Goal: Task Accomplishment & Management: Use online tool/utility

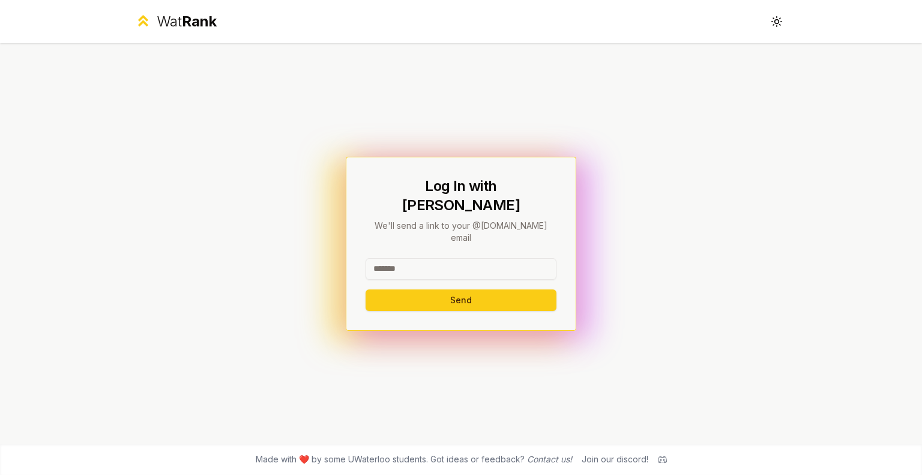
click at [487, 241] on div "Log In with WatIAM We'll send a link to your @[DOMAIN_NAME] email Send" at bounding box center [460, 243] width 191 height 134
click at [493, 258] on input at bounding box center [460, 269] width 191 height 22
type input "*****"
click at [365, 289] on button "Send" at bounding box center [460, 300] width 191 height 22
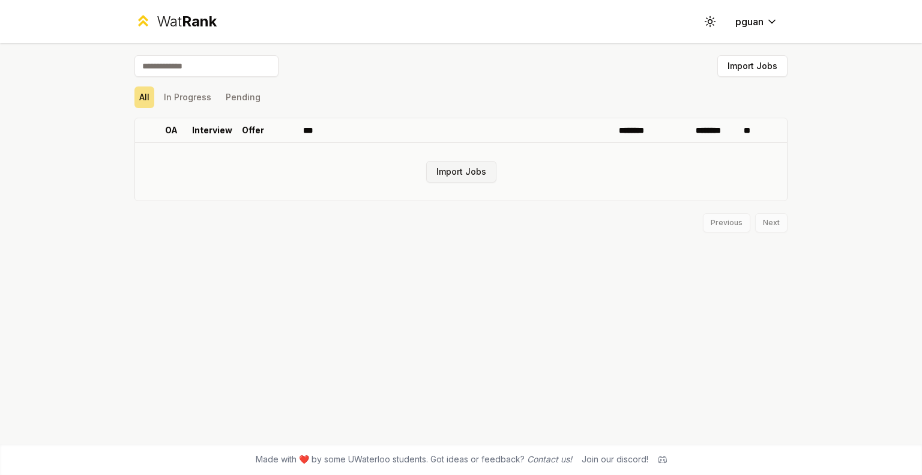
click at [459, 176] on button "Import Jobs" at bounding box center [461, 172] width 70 height 22
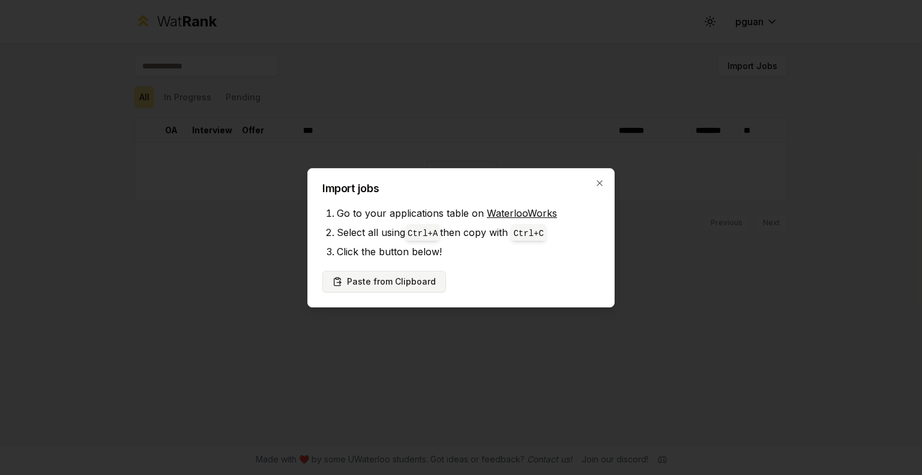
click at [418, 278] on button "Paste from Clipboard" at bounding box center [384, 282] width 124 height 22
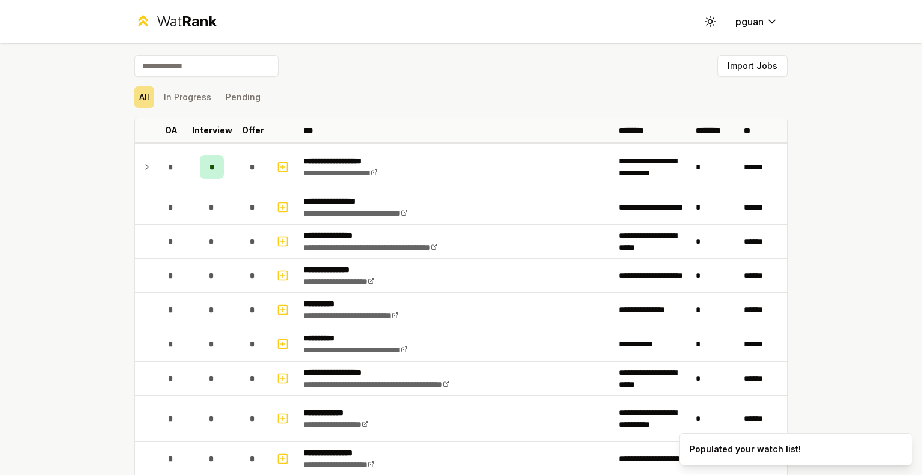
click at [730, 77] on div "Import Jobs" at bounding box center [460, 68] width 653 height 26
click at [742, 71] on button "Import Jobs" at bounding box center [752, 66] width 70 height 22
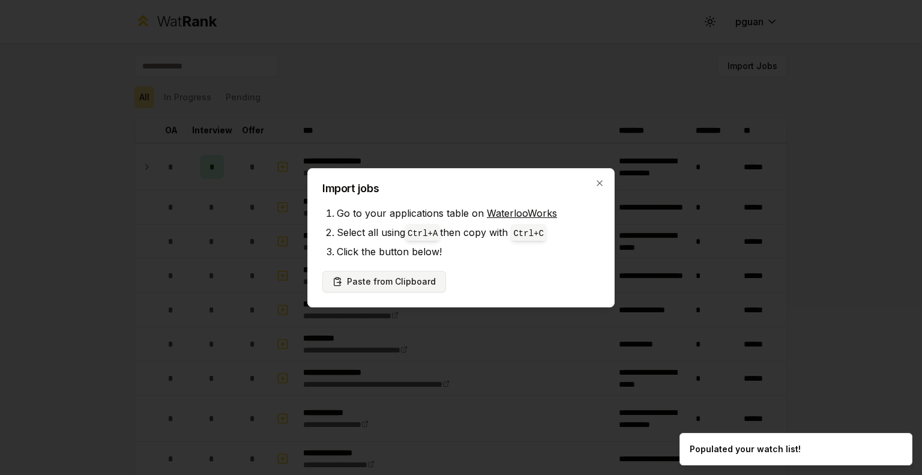
click at [396, 286] on button "Paste from Clipboard" at bounding box center [384, 282] width 124 height 22
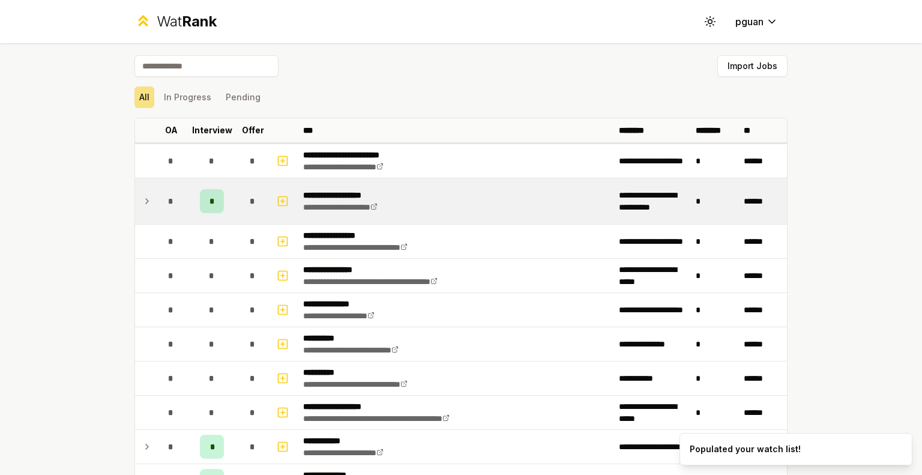
click at [142, 199] on icon at bounding box center [147, 201] width 10 height 14
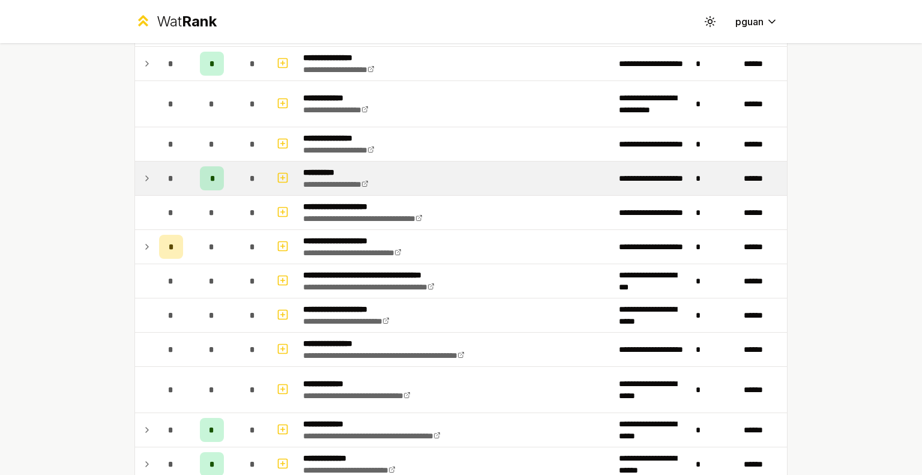
scroll to position [502, 0]
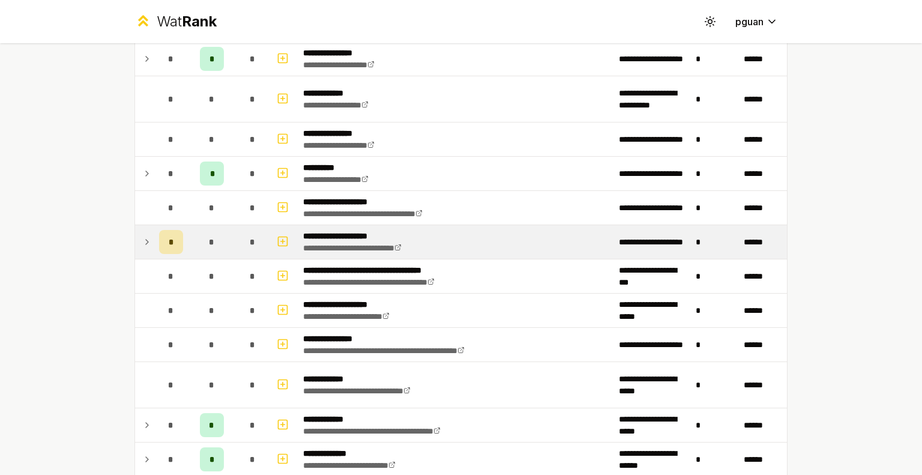
click at [143, 244] on icon at bounding box center [147, 242] width 10 height 14
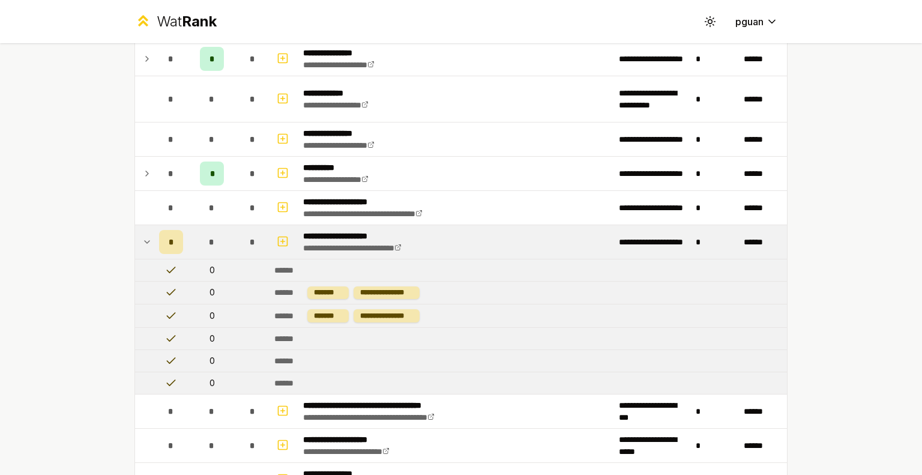
click at [144, 242] on icon at bounding box center [147, 242] width 10 height 14
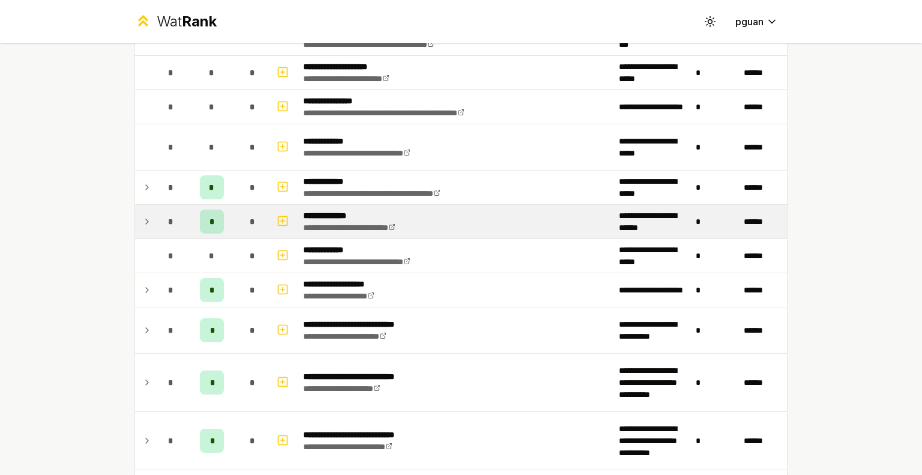
scroll to position [738, 0]
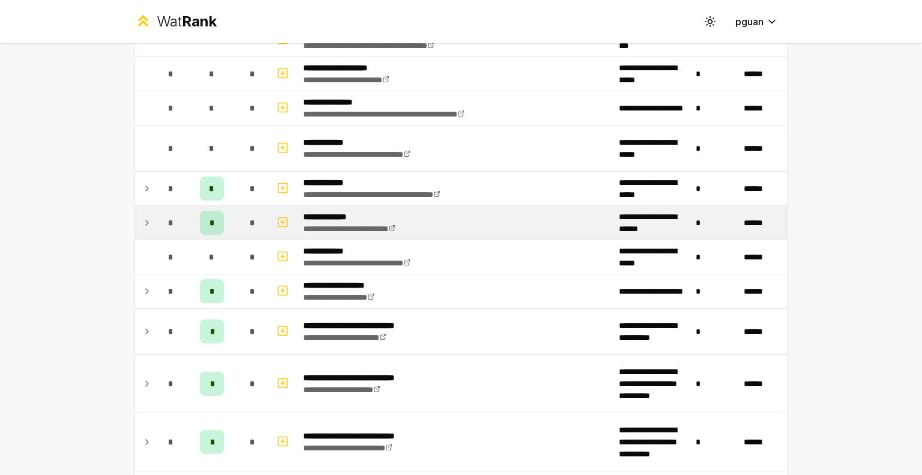
click at [142, 218] on icon at bounding box center [147, 222] width 10 height 14
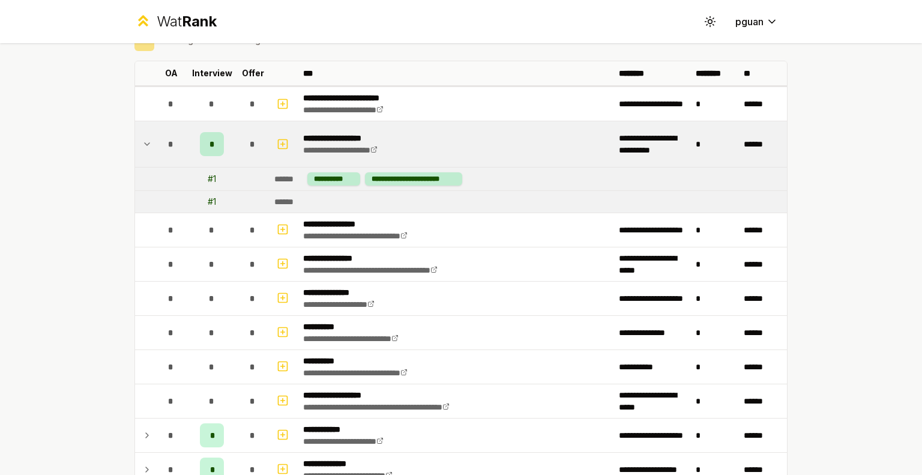
scroll to position [47, 0]
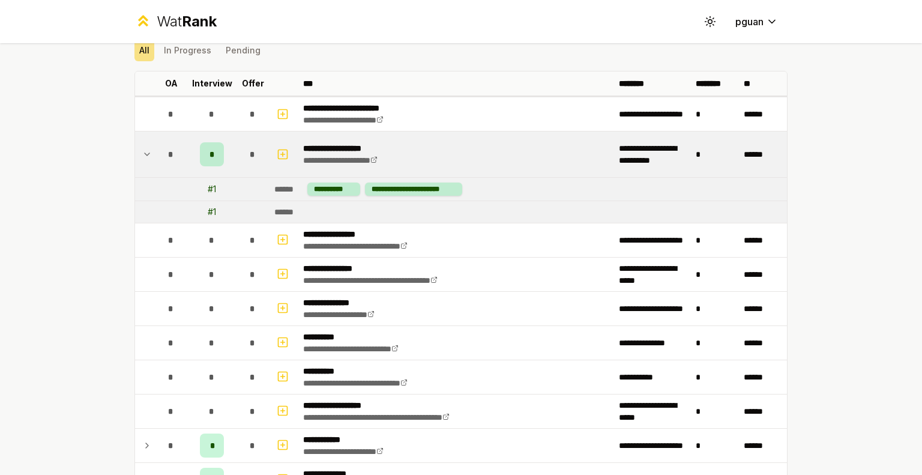
click at [144, 134] on td at bounding box center [144, 154] width 19 height 46
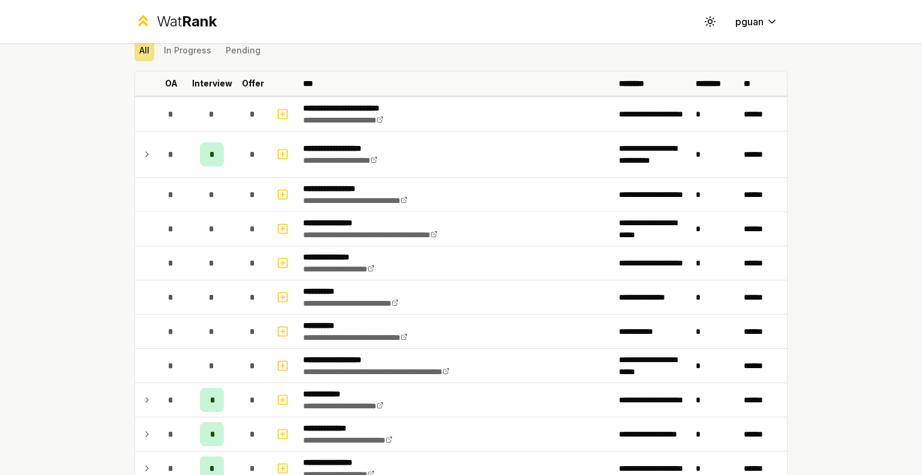
click at [94, 182] on div "**********" at bounding box center [461, 237] width 922 height 475
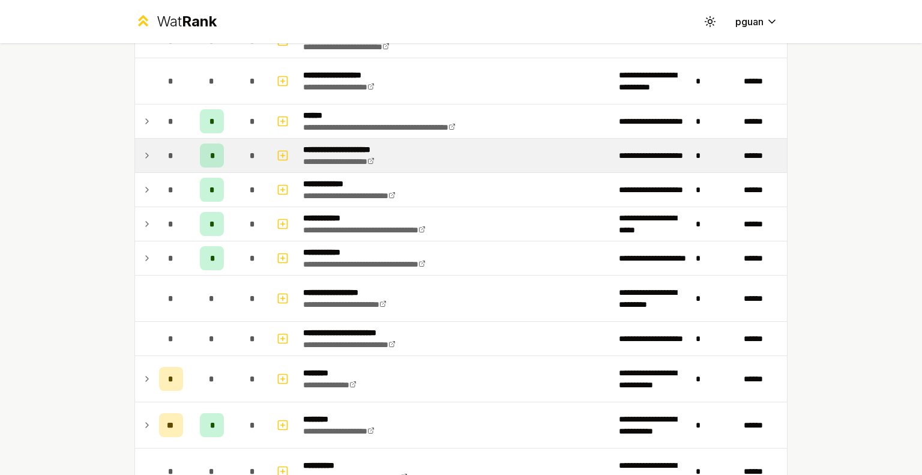
scroll to position [1413, 0]
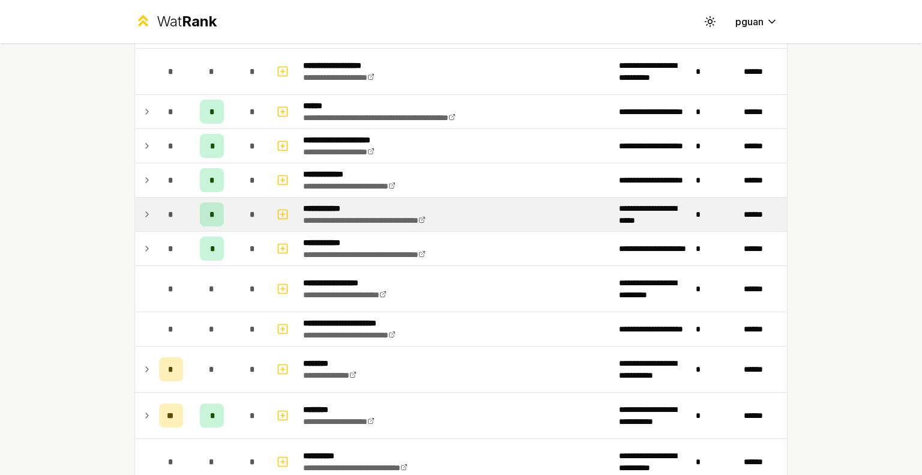
click at [142, 212] on icon at bounding box center [147, 214] width 10 height 14
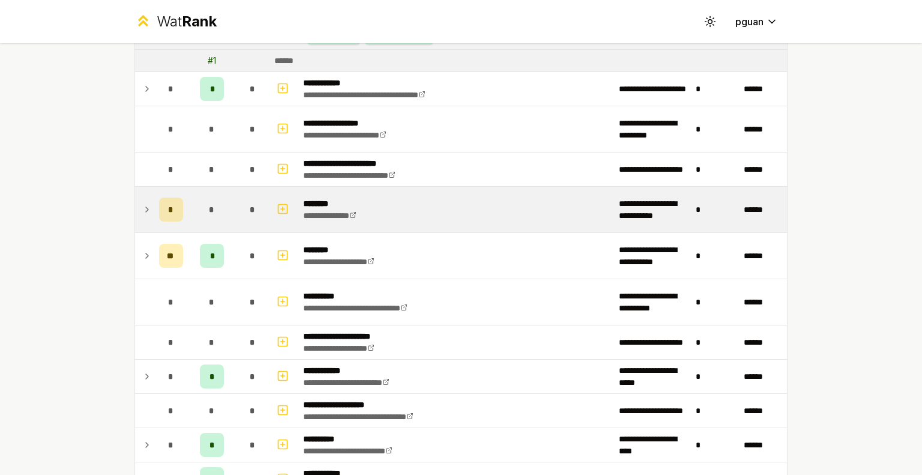
scroll to position [1620, 0]
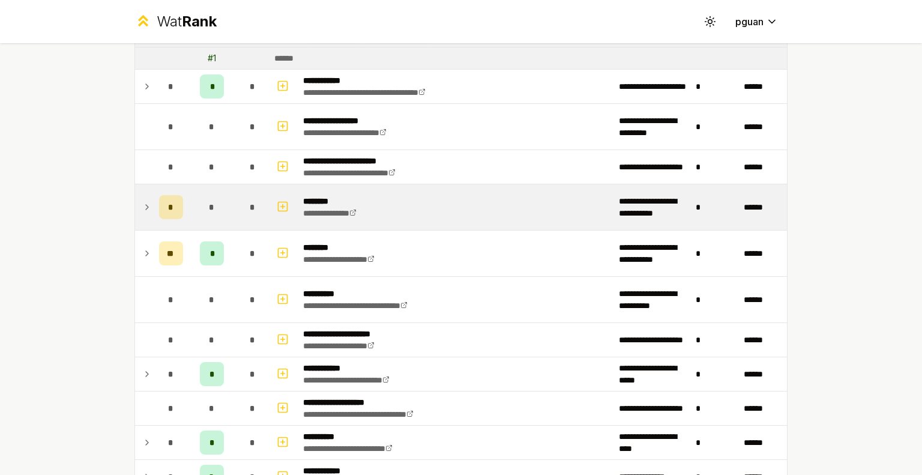
click at [142, 203] on icon at bounding box center [147, 207] width 10 height 14
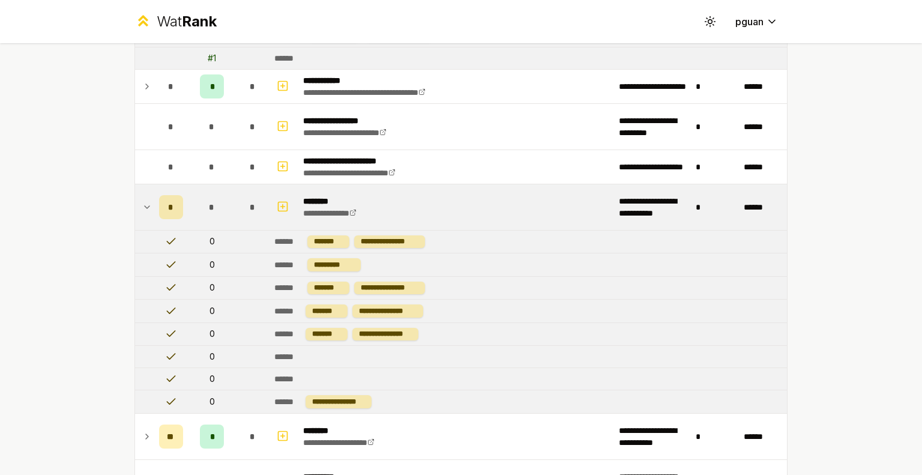
click at [146, 202] on icon at bounding box center [147, 207] width 10 height 14
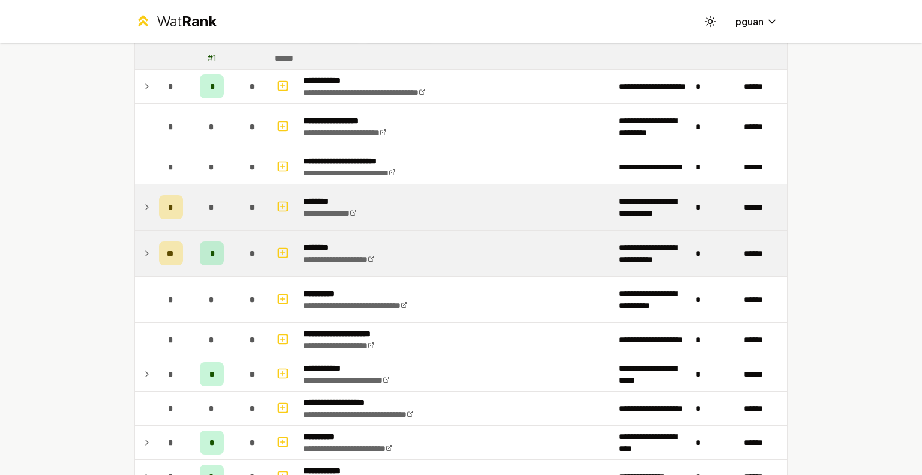
click at [143, 246] on icon at bounding box center [147, 253] width 10 height 14
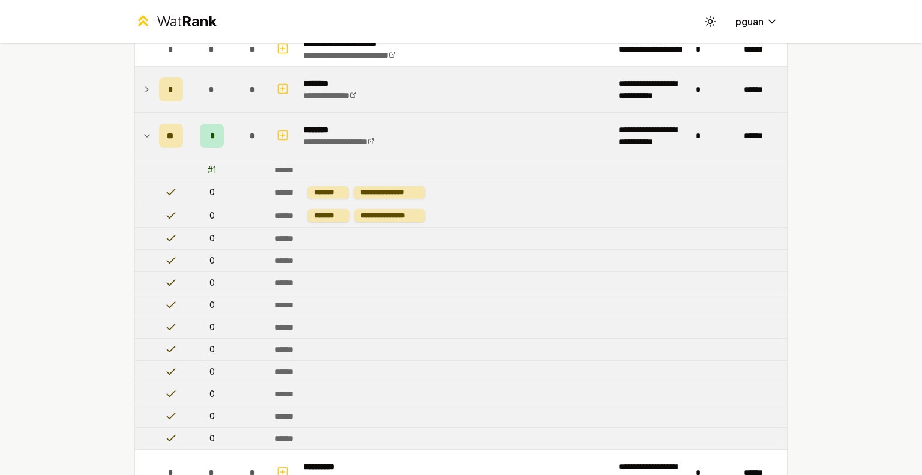
scroll to position [1719, 0]
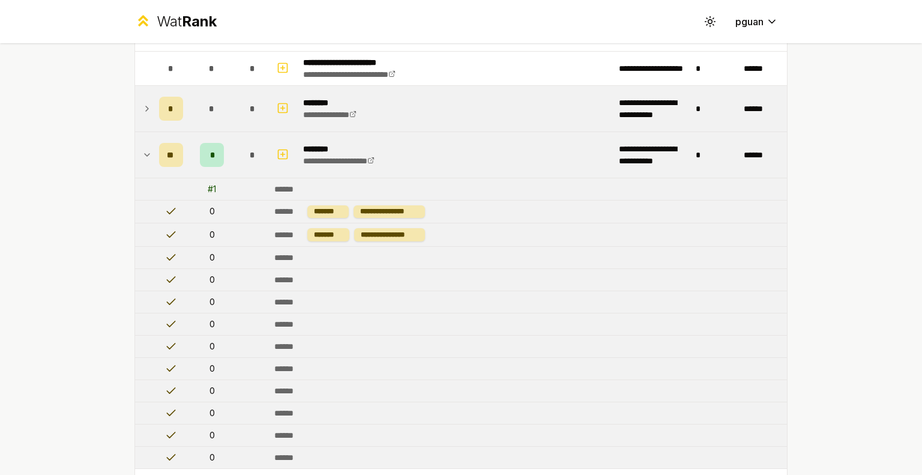
click at [136, 145] on td at bounding box center [144, 155] width 19 height 46
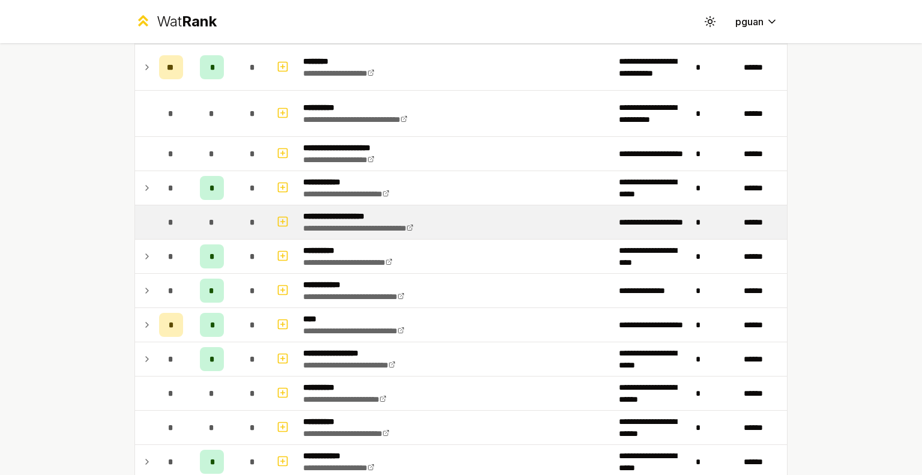
scroll to position [1805, 0]
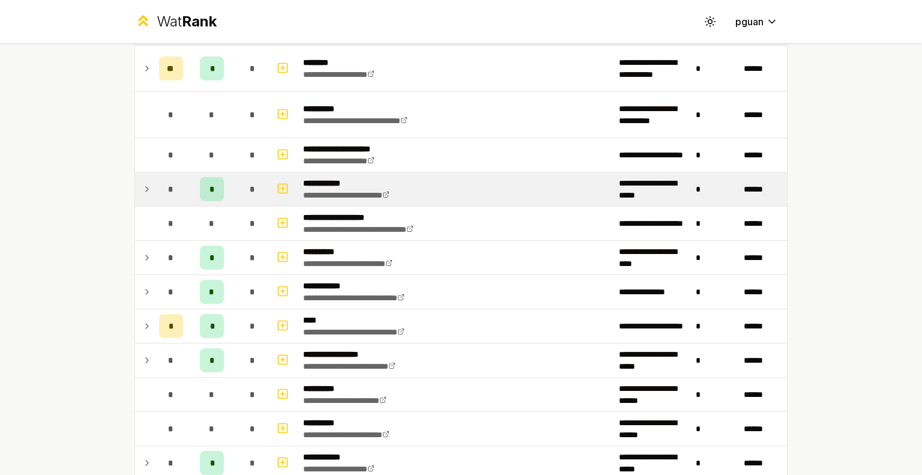
click at [146, 182] on icon at bounding box center [147, 189] width 10 height 14
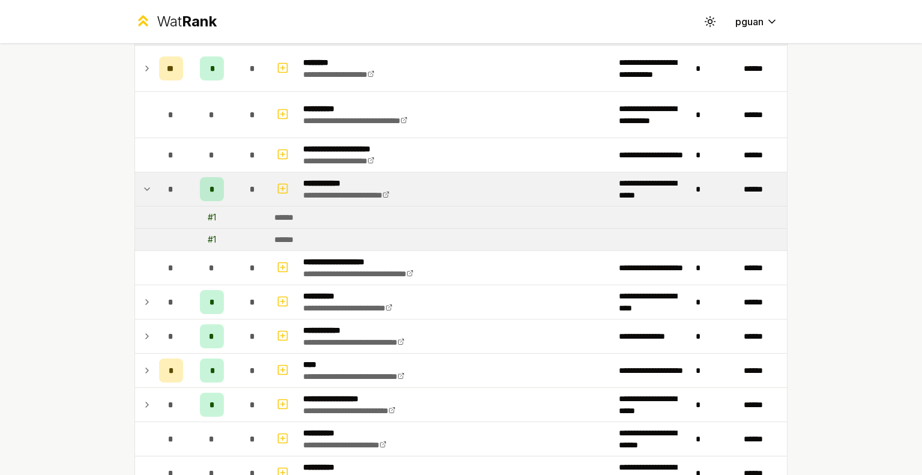
click at [142, 188] on icon at bounding box center [147, 189] width 10 height 14
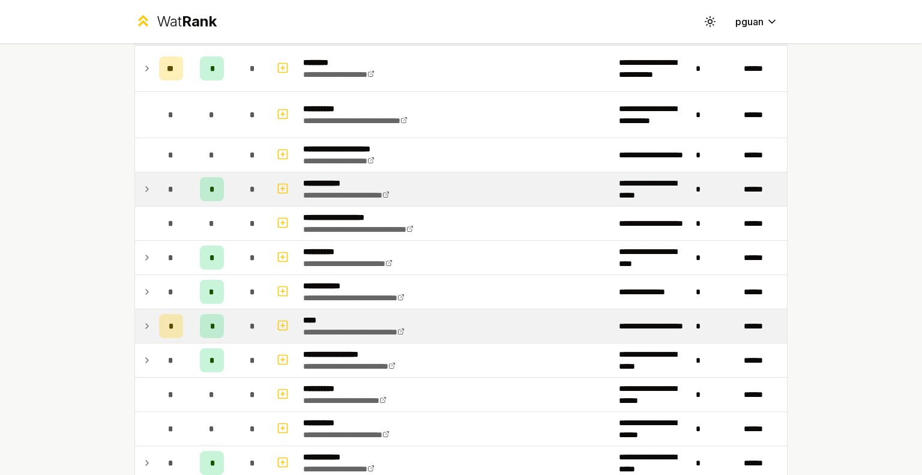
click at [142, 325] on icon at bounding box center [147, 326] width 10 height 14
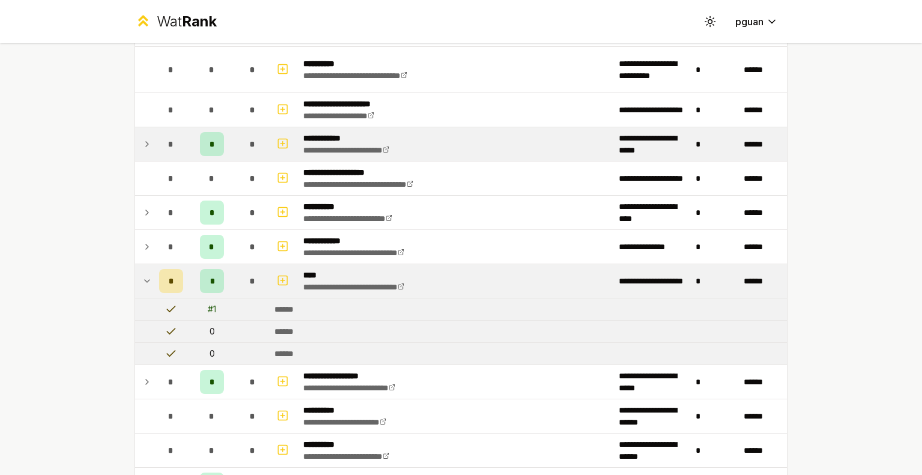
scroll to position [1848, 0]
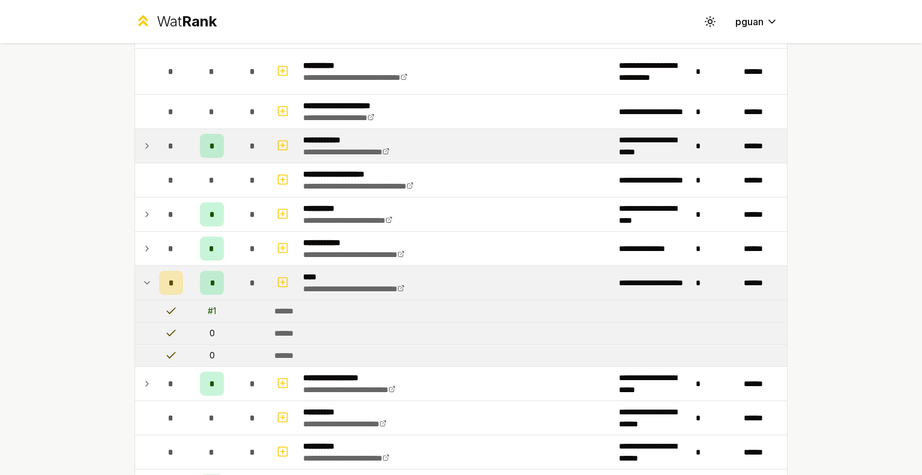
click at [142, 278] on icon at bounding box center [147, 282] width 10 height 14
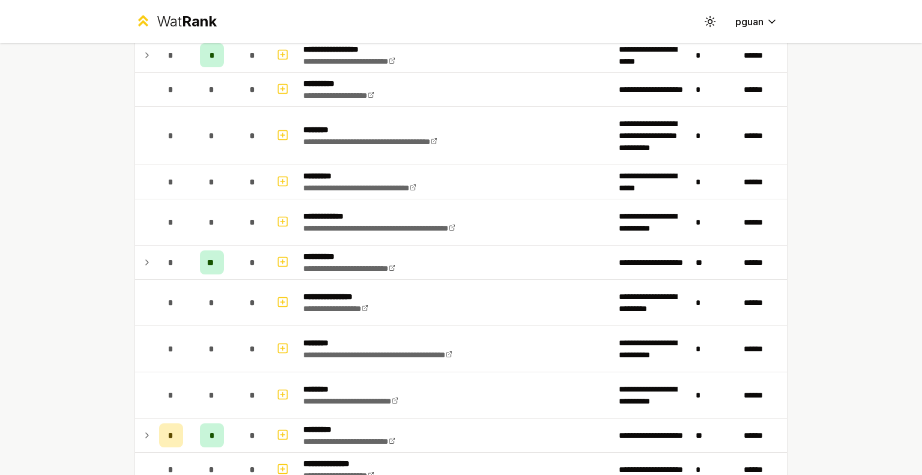
scroll to position [2249, 0]
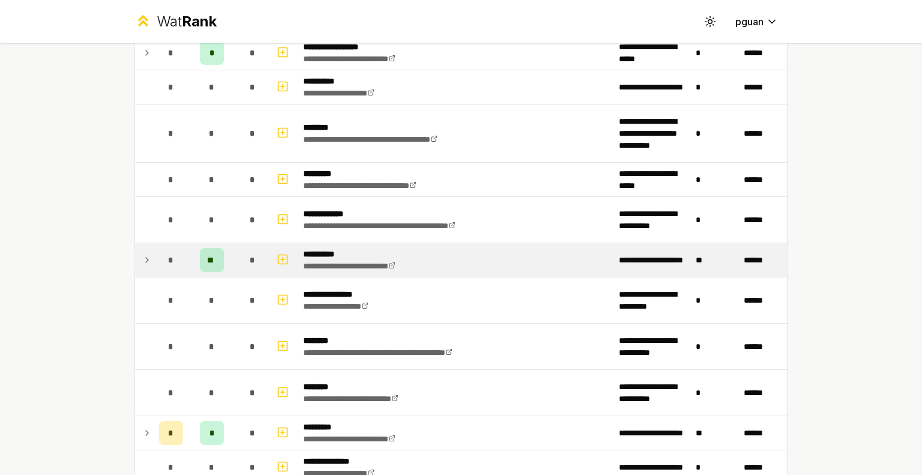
click at [144, 253] on icon at bounding box center [147, 260] width 10 height 14
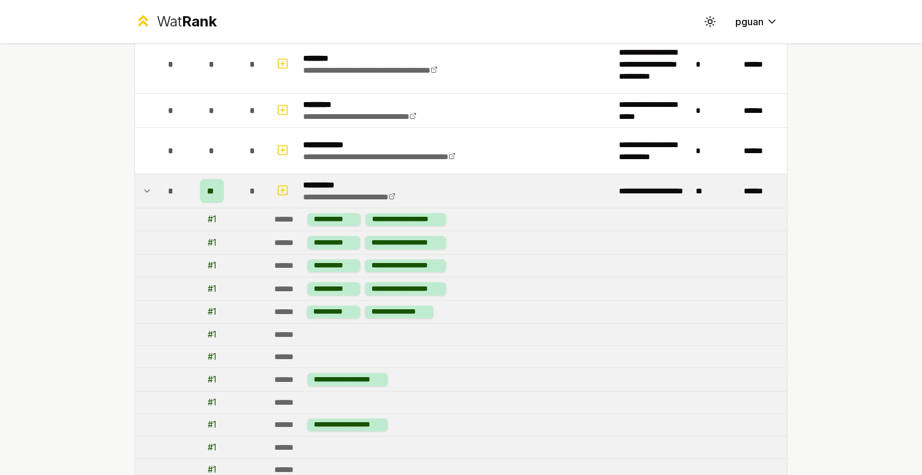
scroll to position [2306, 0]
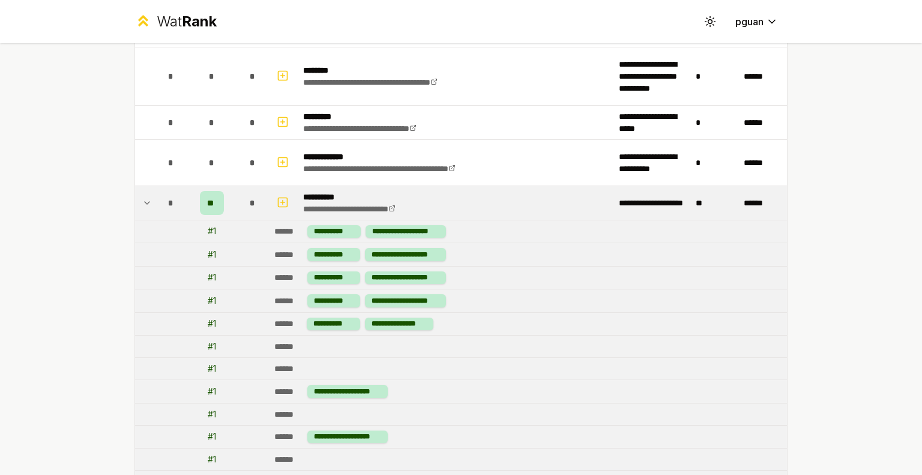
click at [142, 199] on icon at bounding box center [147, 203] width 10 height 14
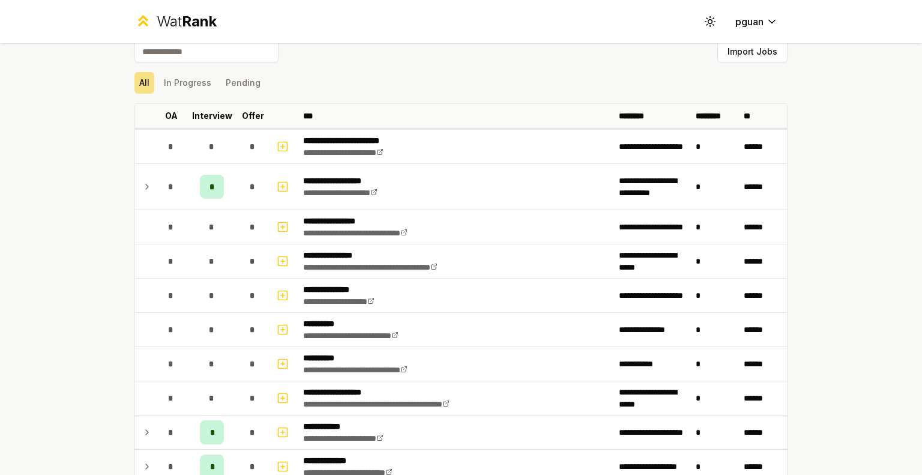
scroll to position [0, 0]
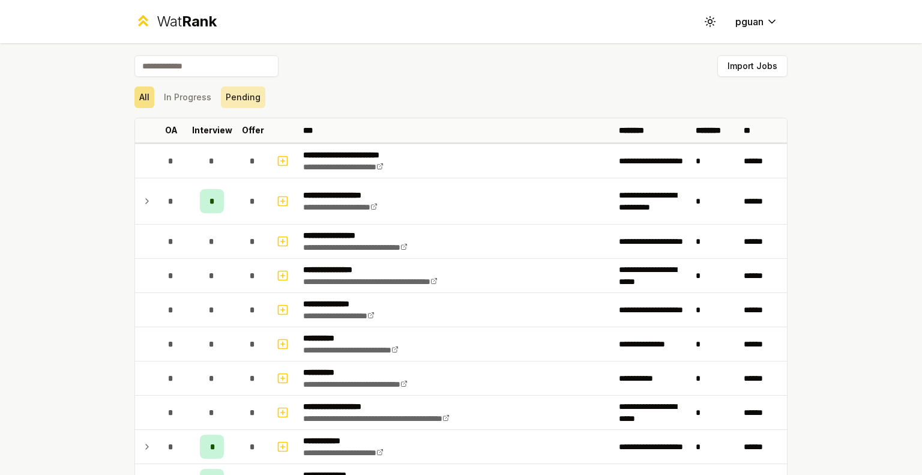
click at [225, 104] on button "Pending" at bounding box center [243, 97] width 44 height 22
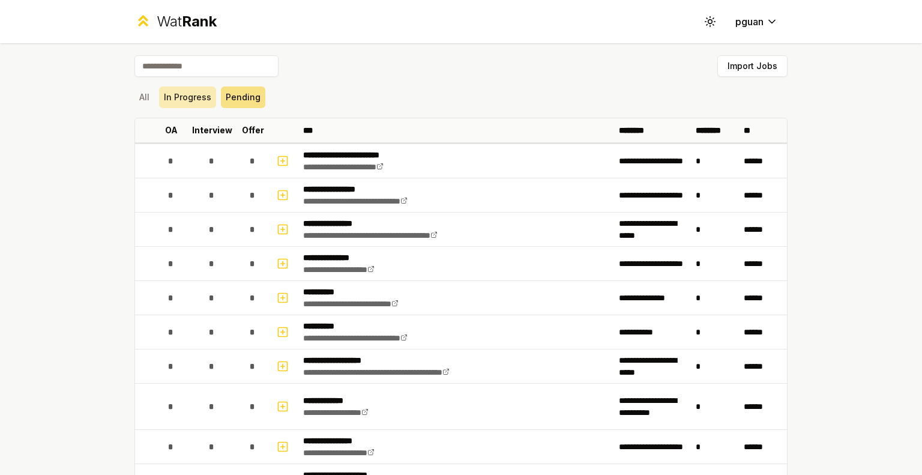
click at [181, 100] on button "In Progress" at bounding box center [187, 97] width 57 height 22
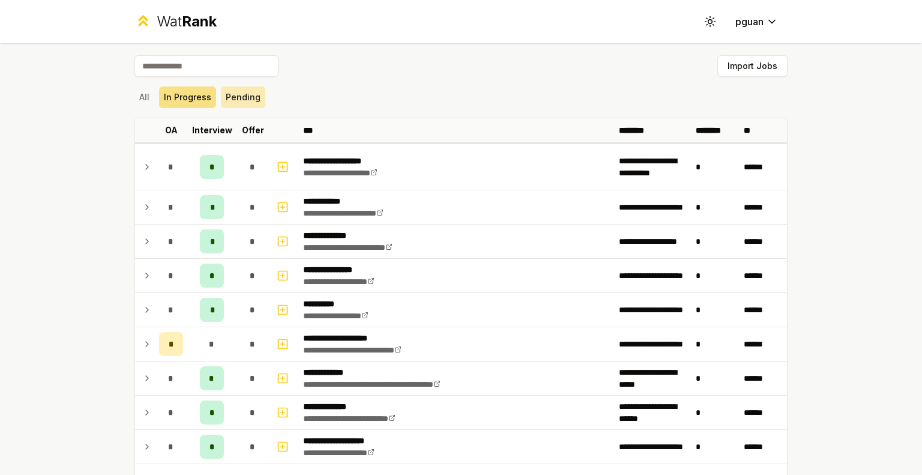
click at [233, 105] on button "Pending" at bounding box center [243, 97] width 44 height 22
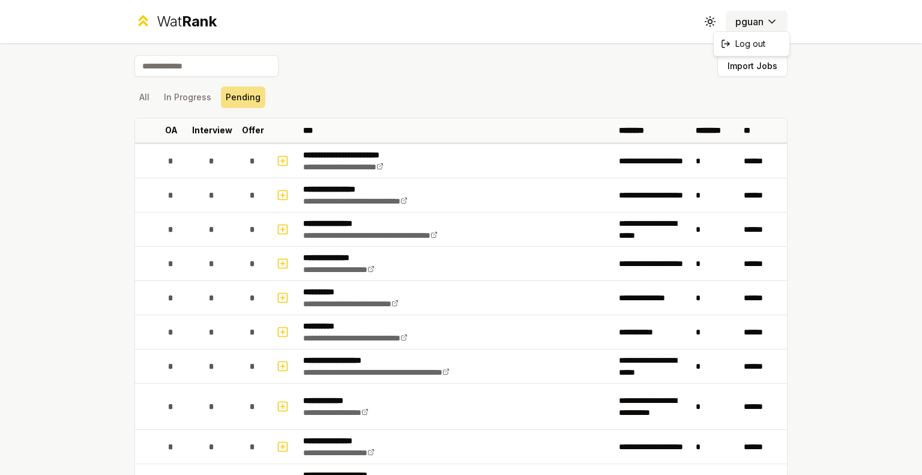
click at [734, 20] on html "**********" at bounding box center [461, 237] width 922 height 475
